Goal: Task Accomplishment & Management: Manage account settings

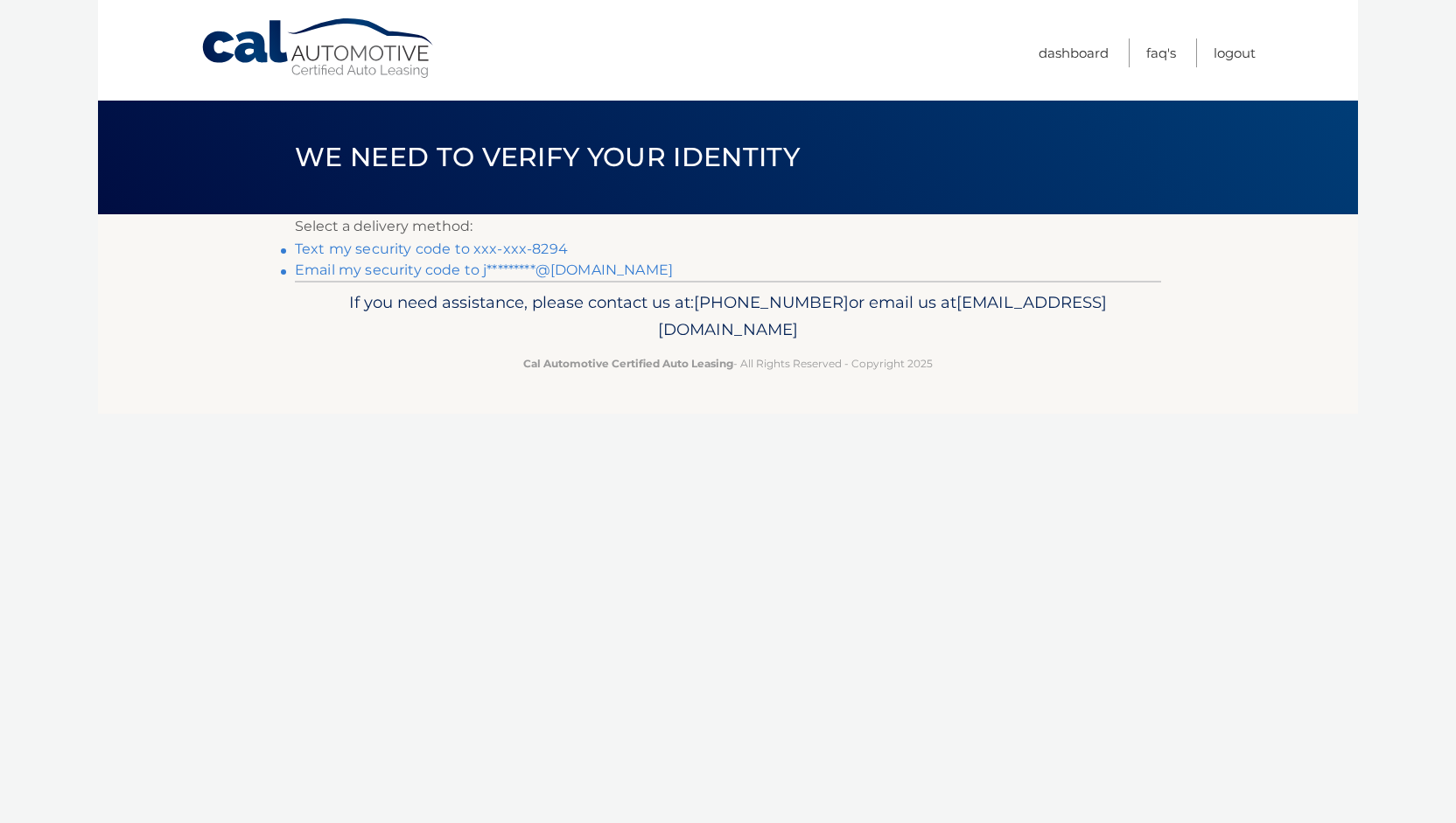
click at [438, 253] on link "Text my security code to xxx-xxx-8294" at bounding box center [431, 249] width 273 height 17
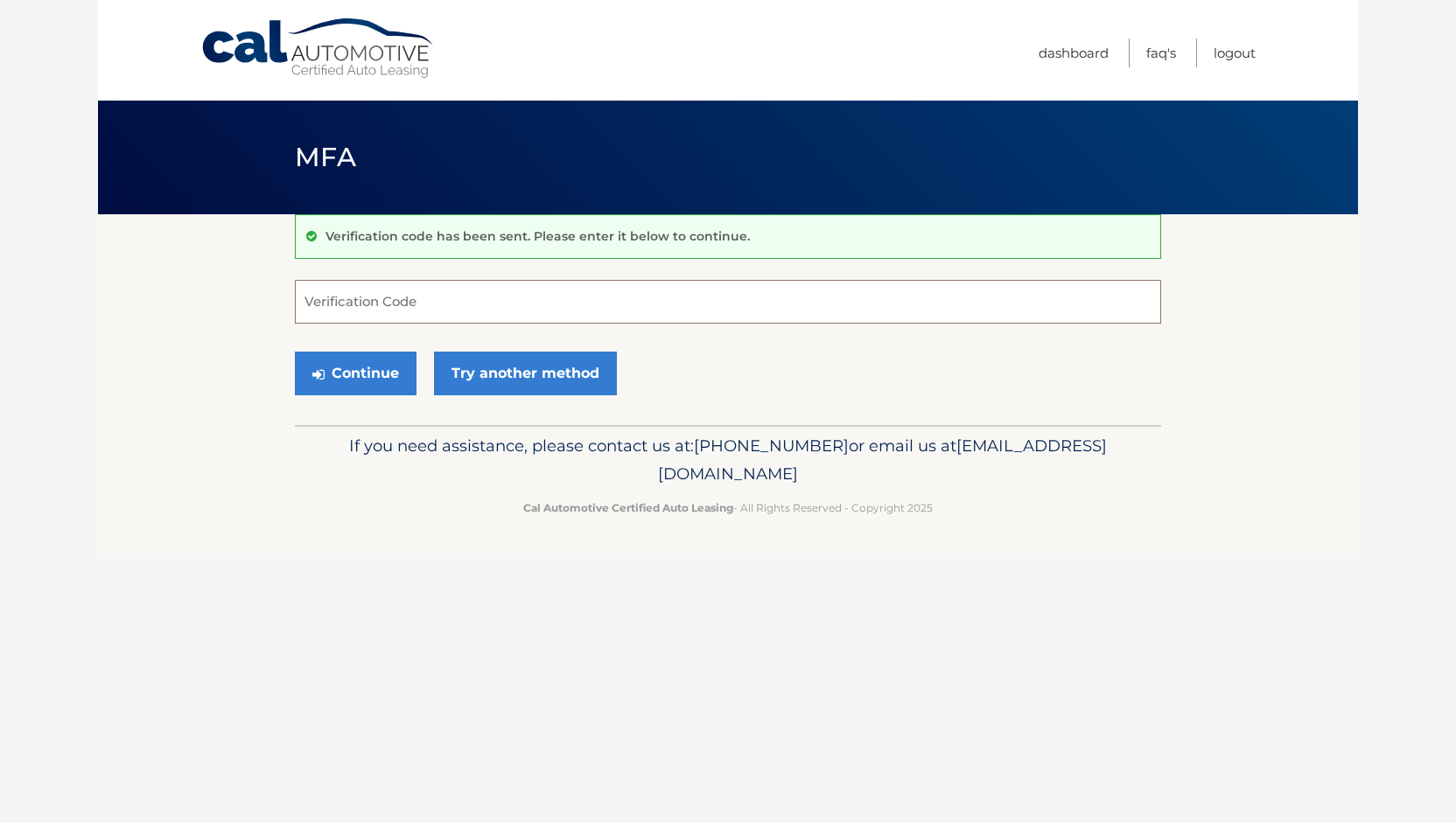
click at [327, 307] on input "Verification Code" at bounding box center [728, 301] width 866 height 44
type input "508522"
click at [348, 375] on button "Continue" at bounding box center [355, 373] width 122 height 44
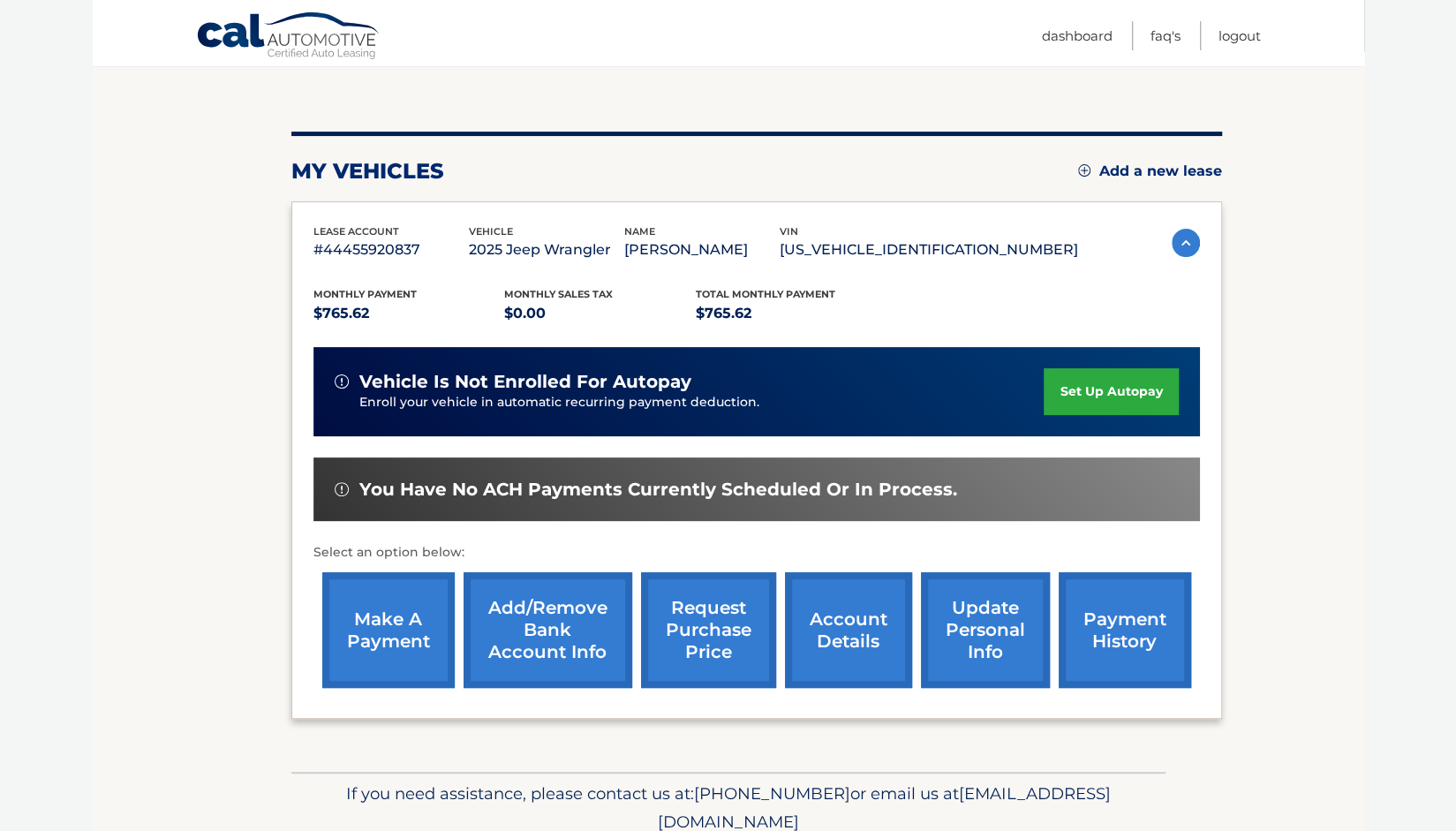
scroll to position [238, 0]
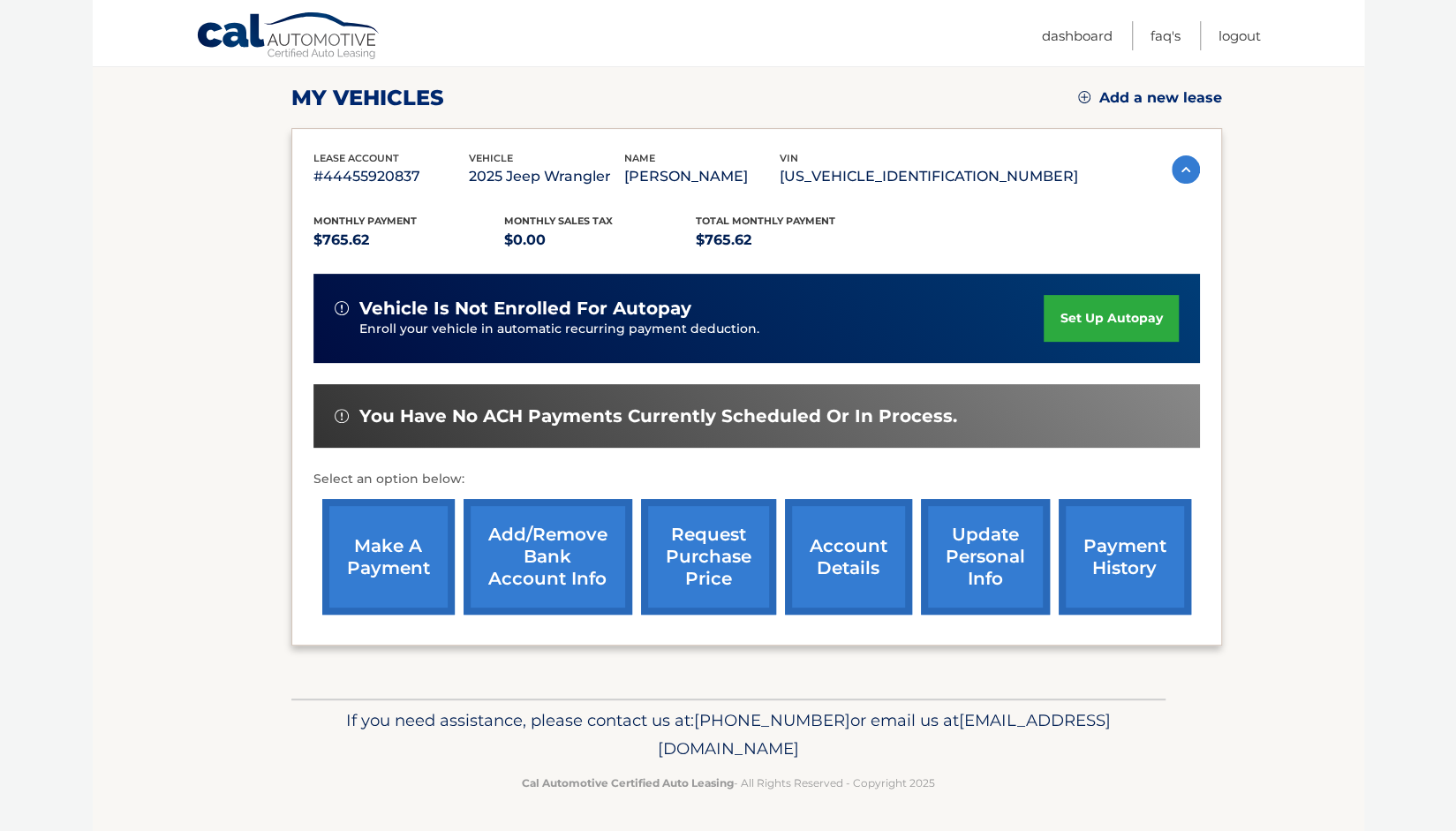
click at [386, 532] on link "make a payment" at bounding box center [388, 556] width 133 height 116
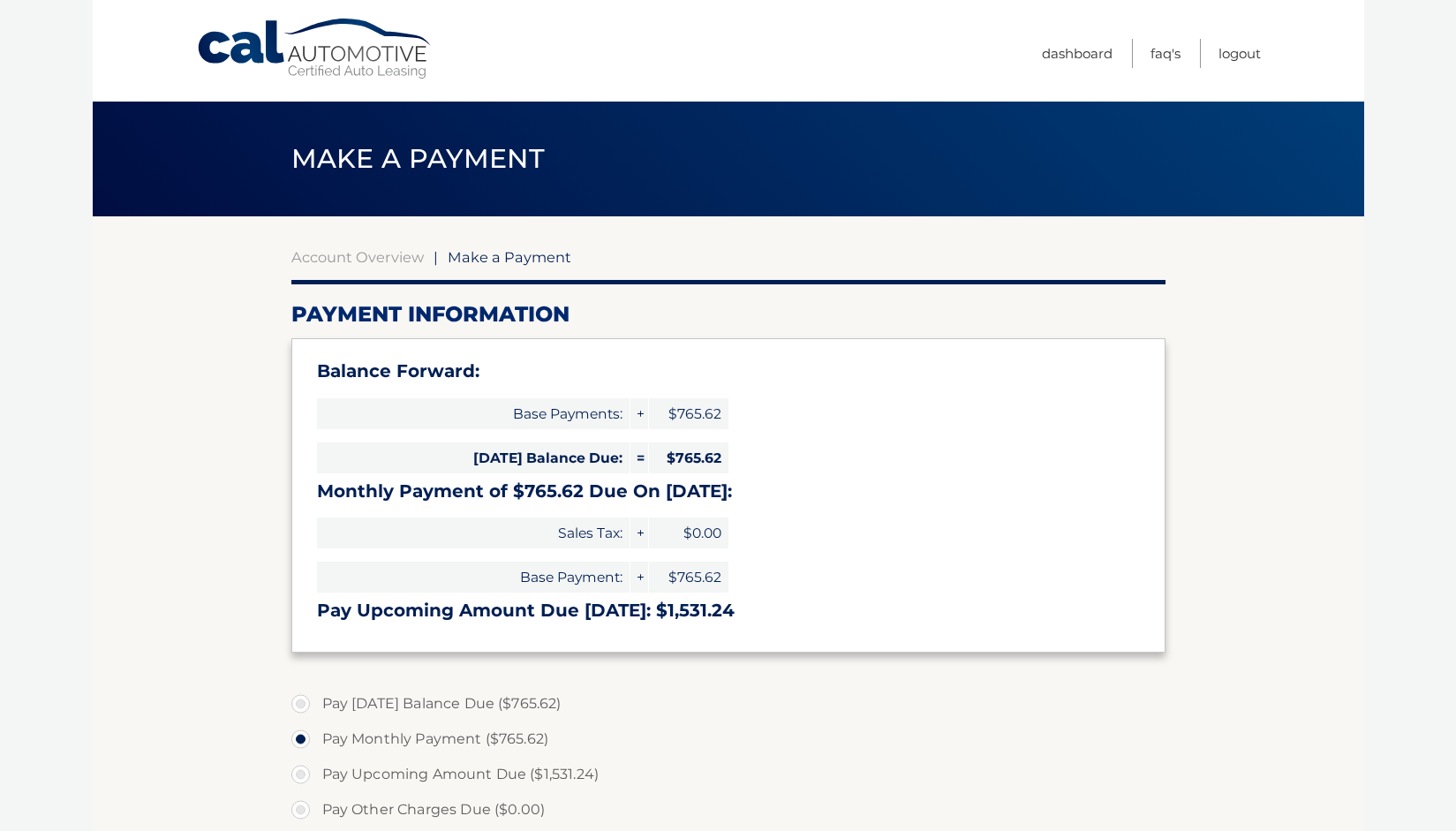
select select "MDFkOTc0OWMtNDVmMS00MzBhLWJmNjgtZTBhZWMzMjUwOWM3"
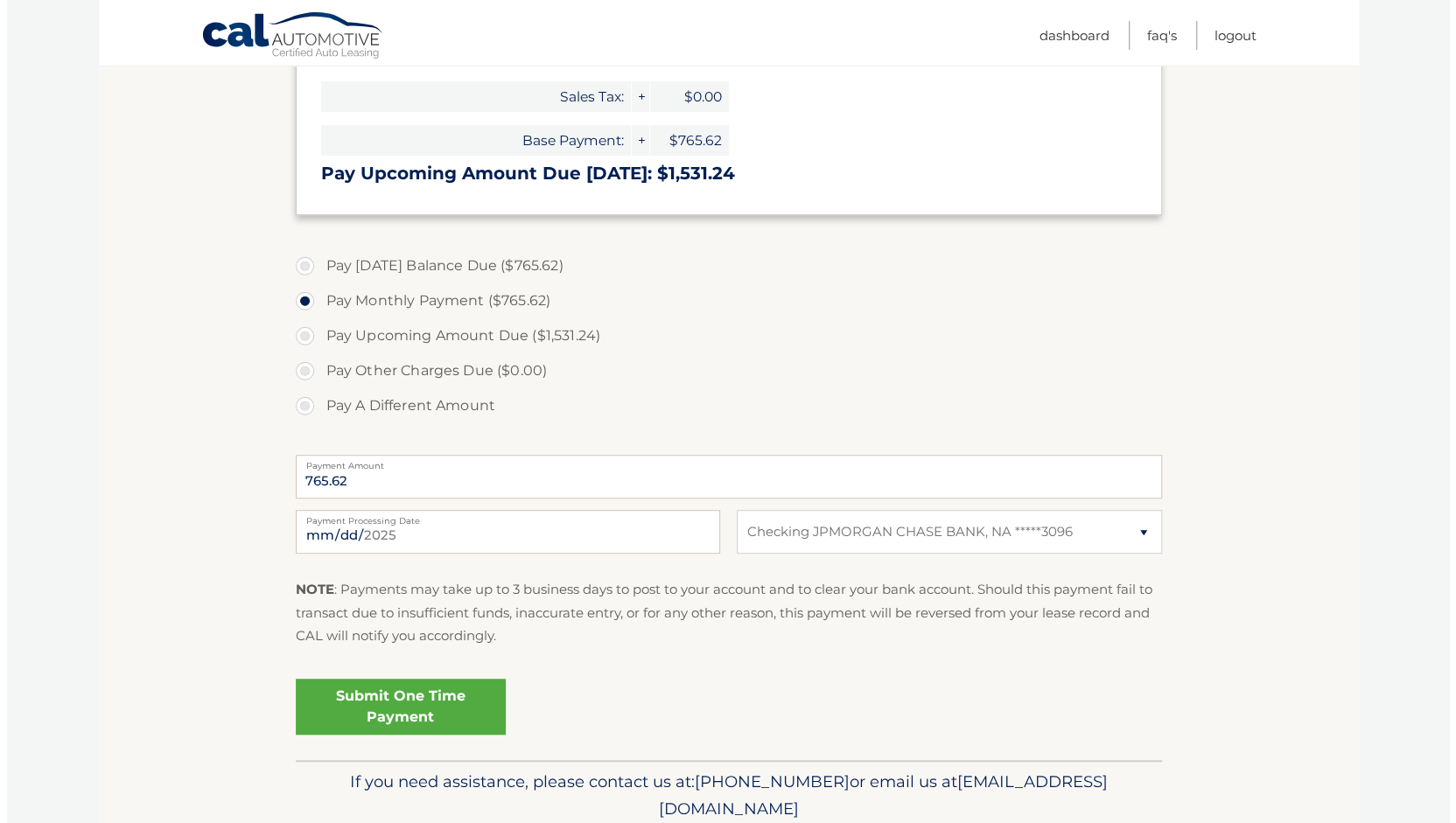
scroll to position [500, 0]
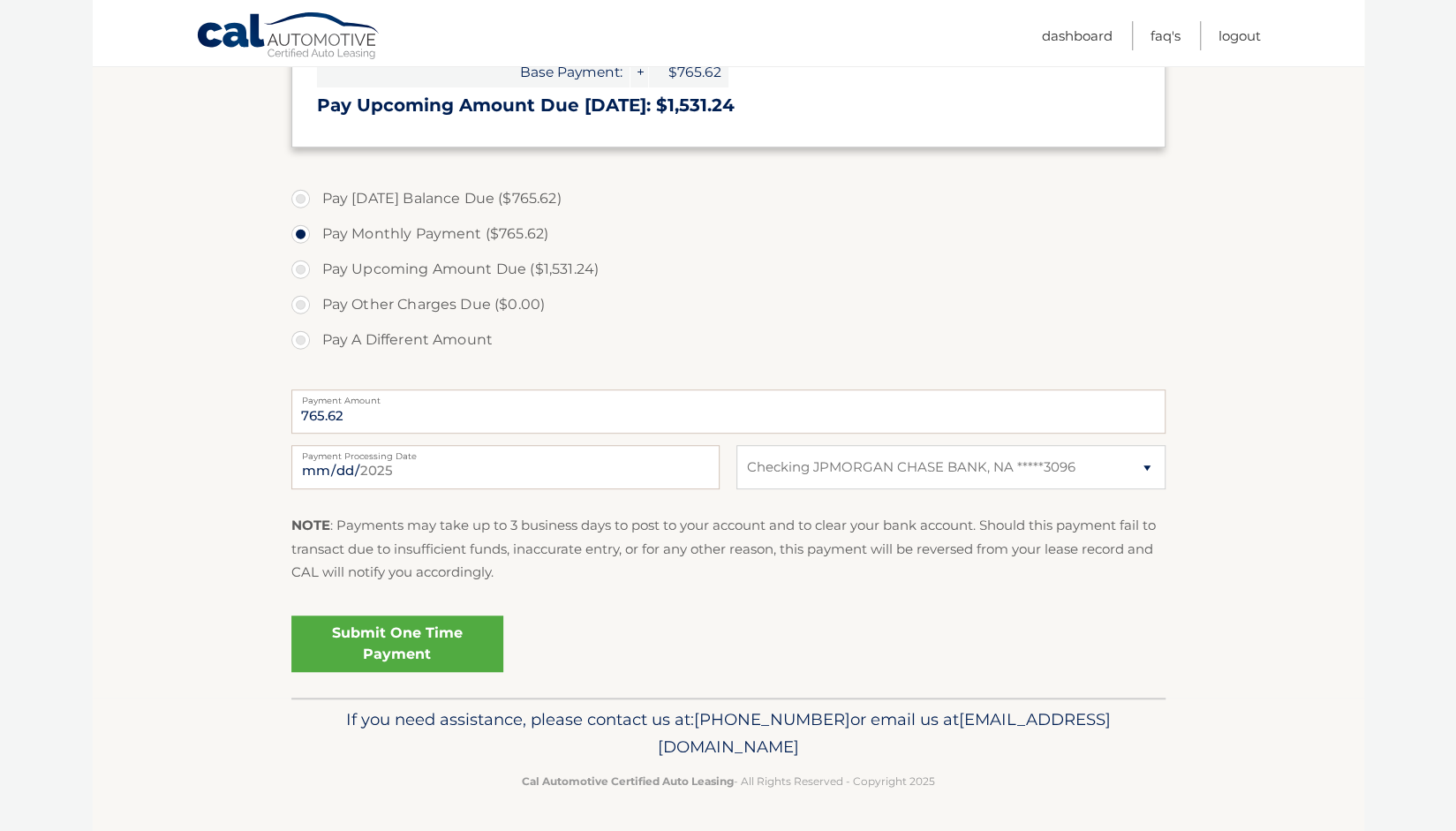
click at [386, 636] on link "Submit One Time Payment" at bounding box center [397, 643] width 212 height 56
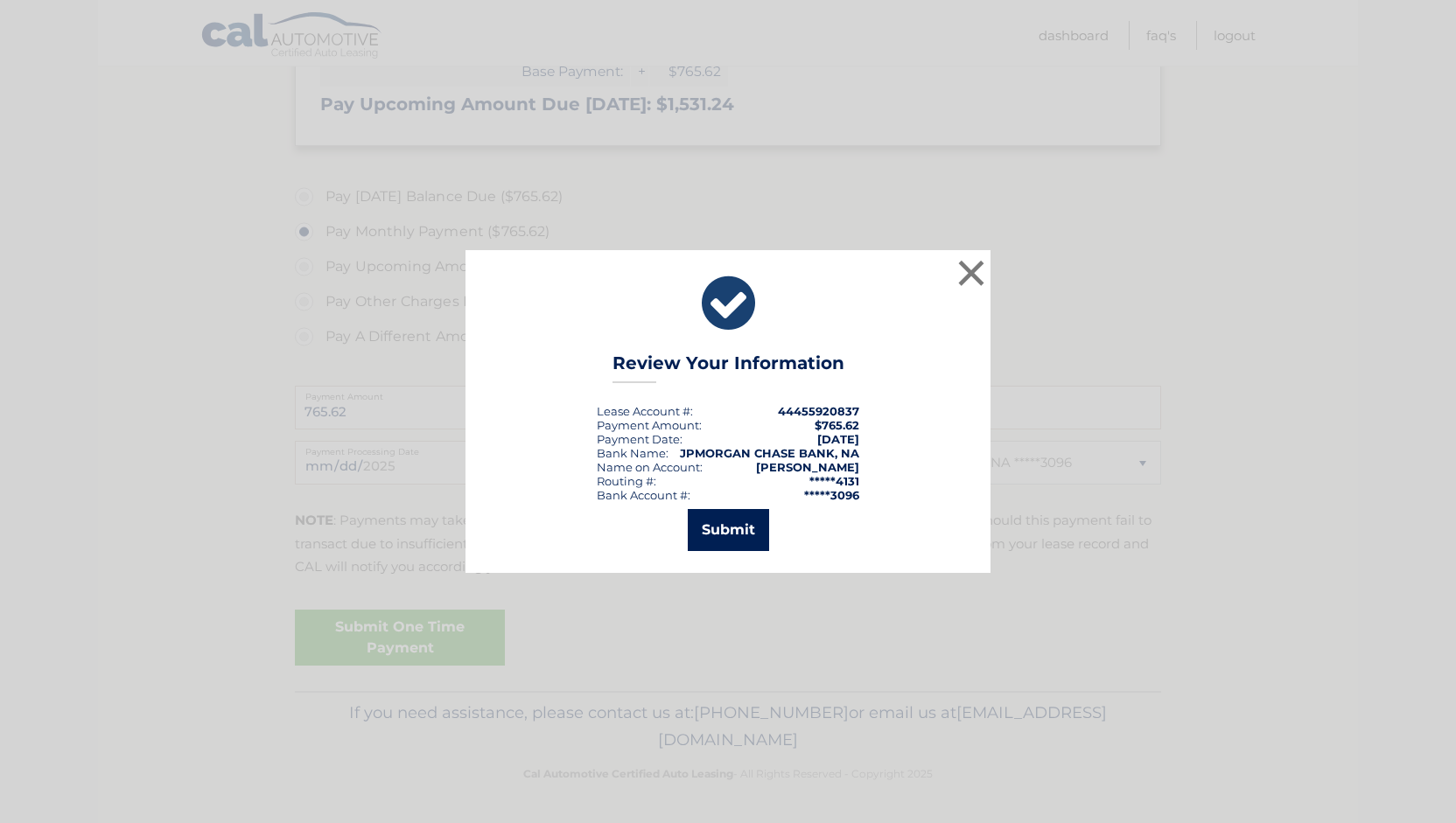
click at [724, 513] on button "Submit" at bounding box center [728, 529] width 82 height 42
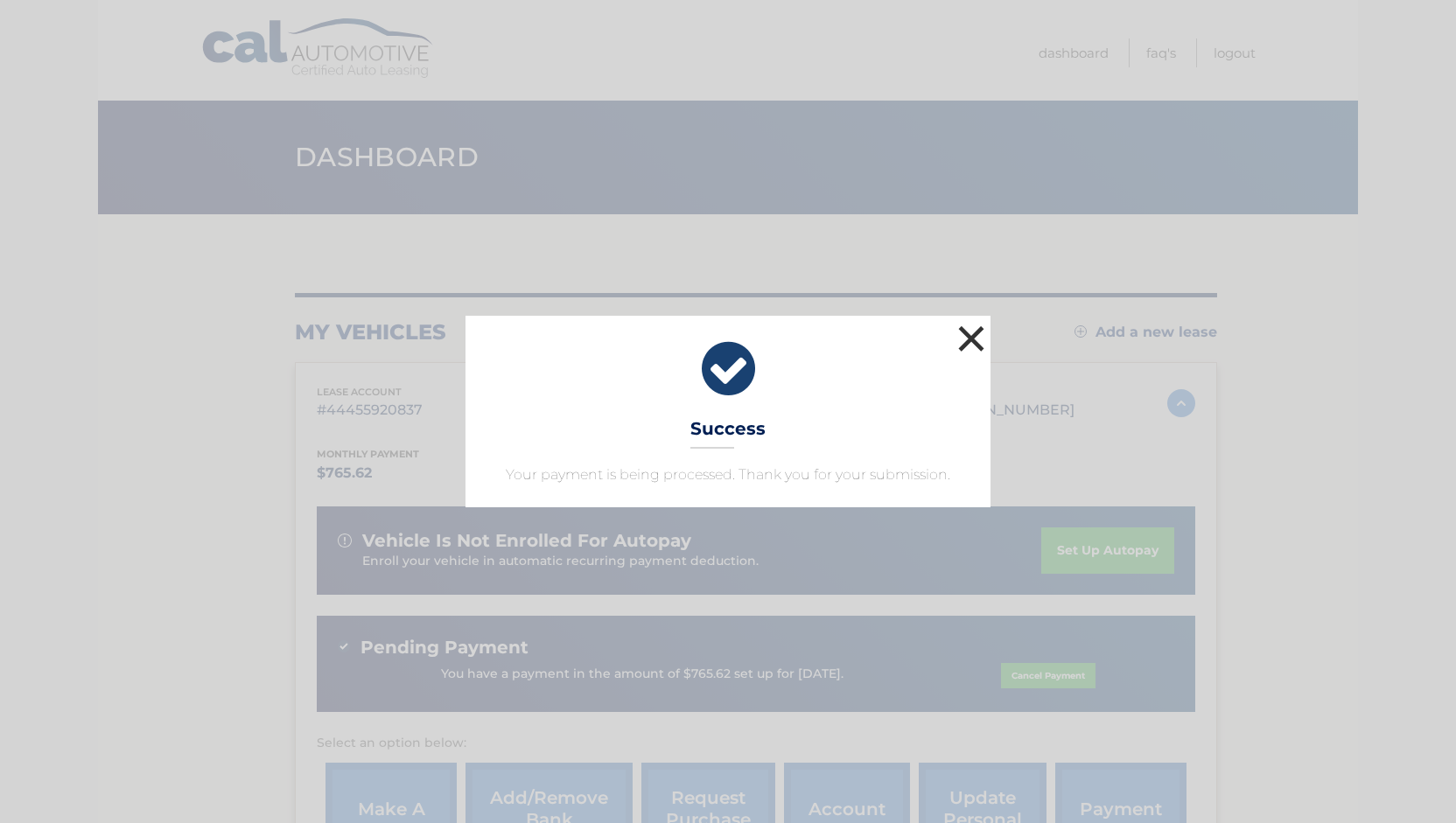
click at [965, 330] on button "×" at bounding box center [970, 337] width 35 height 35
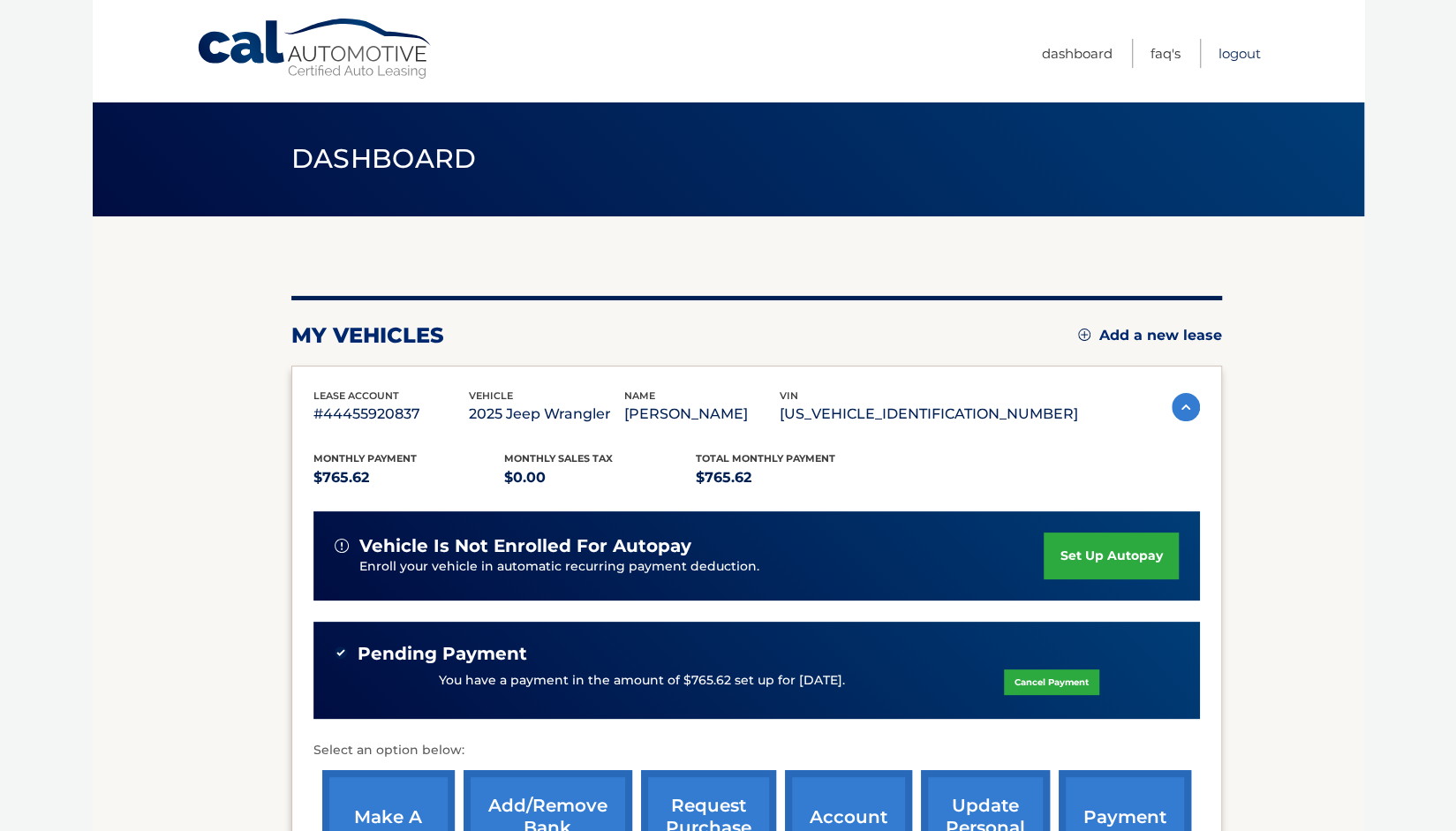
click at [1240, 57] on link "Logout" at bounding box center [1239, 53] width 42 height 29
